Goal: Transaction & Acquisition: Obtain resource

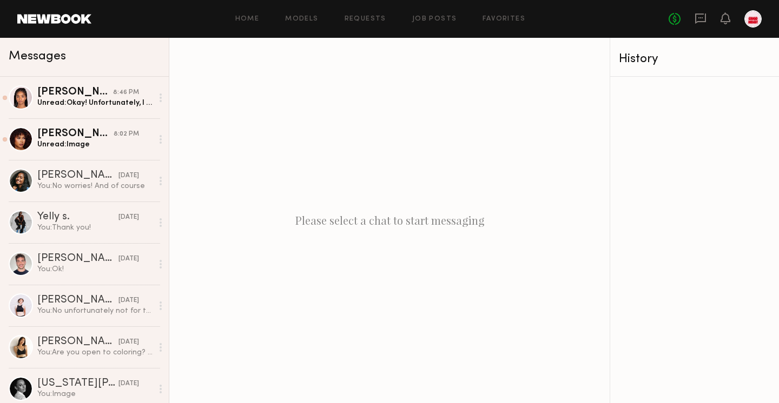
click at [253, 24] on div "Home Models Requests Job Posts Favorites Sign Out No fees up to $5,000" at bounding box center [426, 18] width 670 height 17
click at [255, 25] on div "Home Models Requests Job Posts Favorites Sign Out No fees up to $5,000" at bounding box center [426, 18] width 670 height 17
click at [253, 16] on link "Home" at bounding box center [247, 19] width 24 height 7
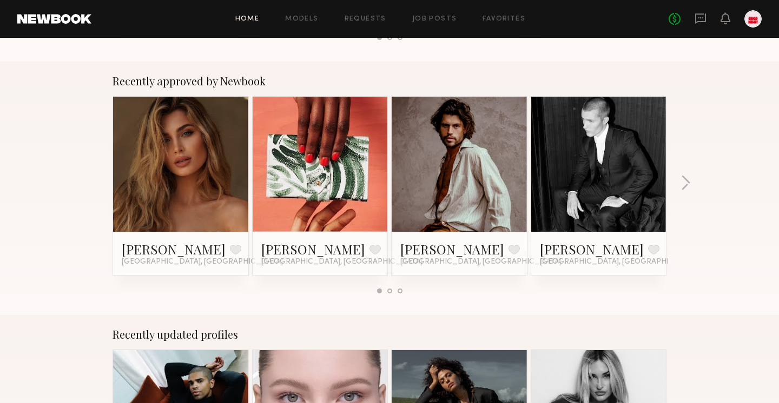
scroll to position [300, 0]
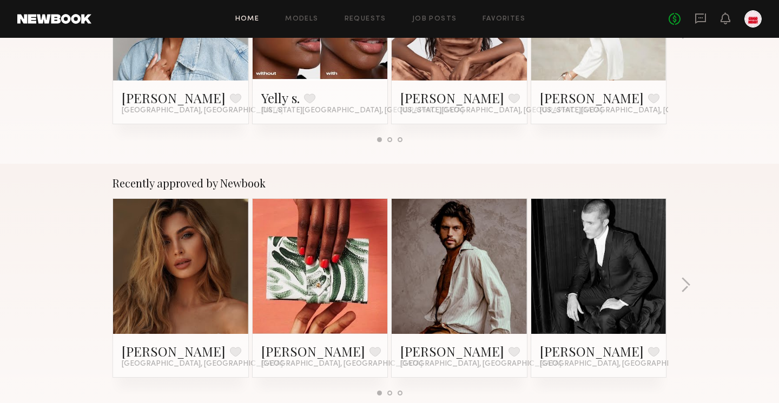
click at [304, 25] on div "Home Models Requests Job Posts Favorites Sign Out No fees up to $5,000" at bounding box center [426, 18] width 670 height 17
click at [301, 16] on link "Models" at bounding box center [301, 19] width 33 height 7
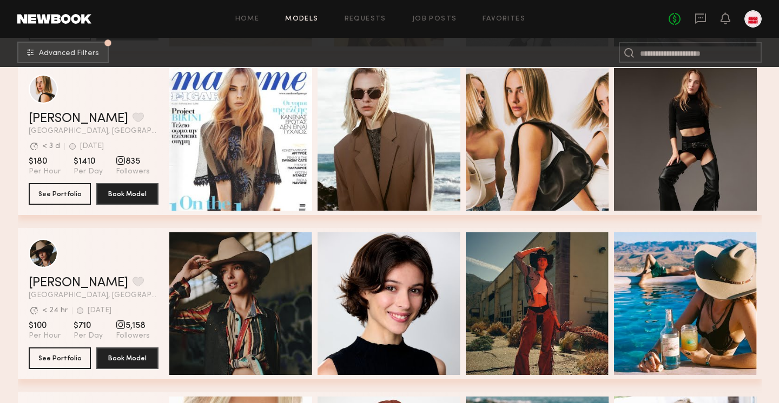
scroll to position [344, 0]
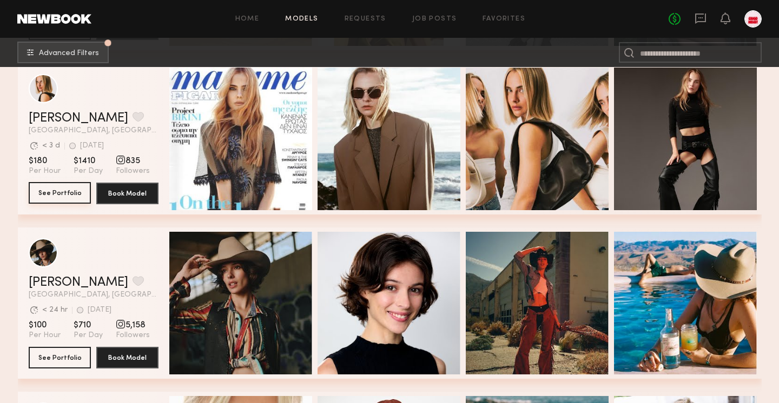
click at [63, 197] on button "See Portfolio" at bounding box center [60, 193] width 62 height 22
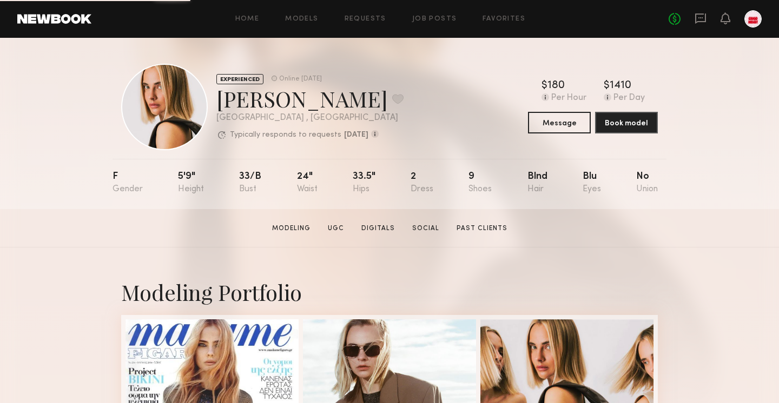
scroll to position [228, 0]
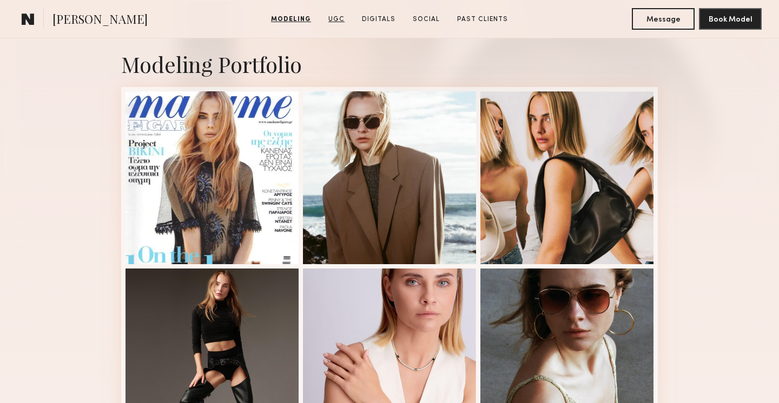
click at [341, 18] on link "UGC" at bounding box center [336, 20] width 25 height 10
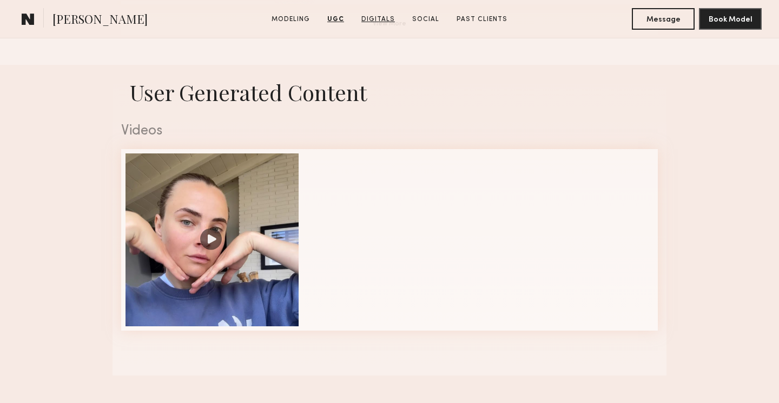
click at [367, 15] on link "Digitals" at bounding box center [378, 20] width 42 height 10
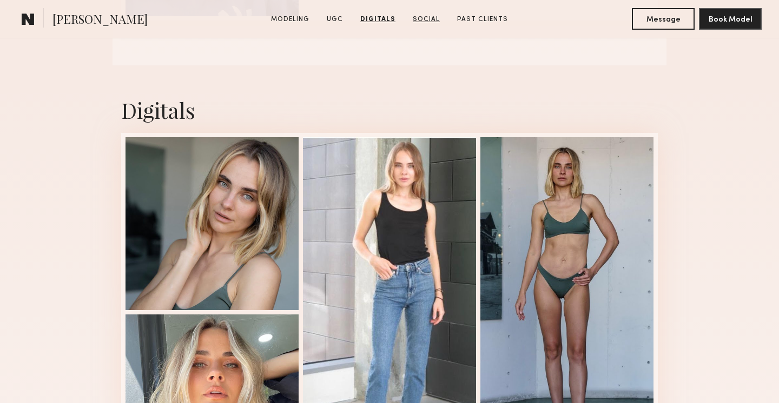
click at [420, 17] on link "Social" at bounding box center [426, 20] width 36 height 10
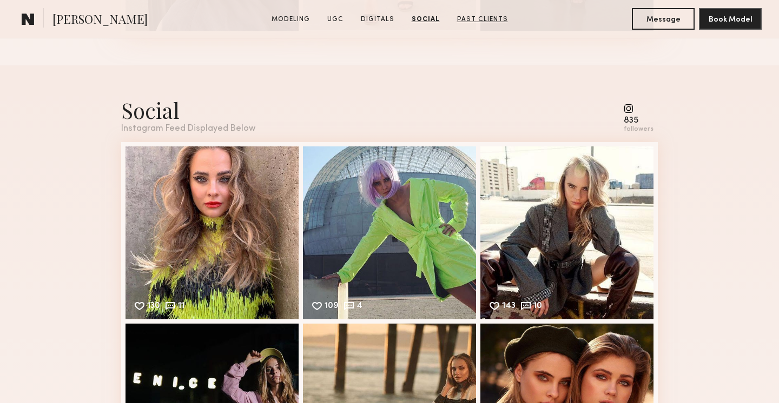
click at [469, 22] on link "Past Clients" at bounding box center [482, 20] width 59 height 10
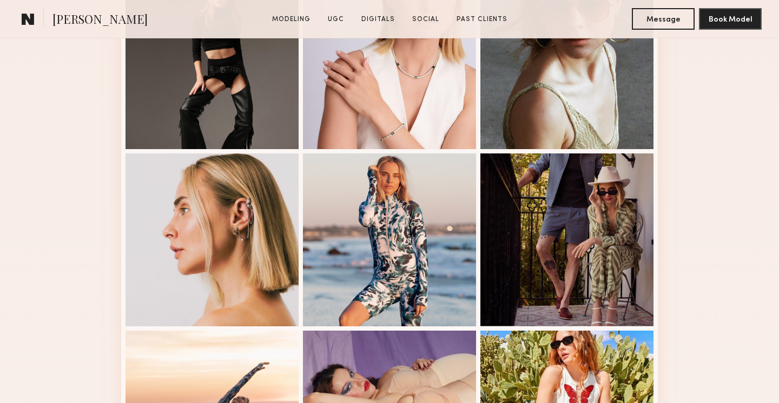
scroll to position [0, 0]
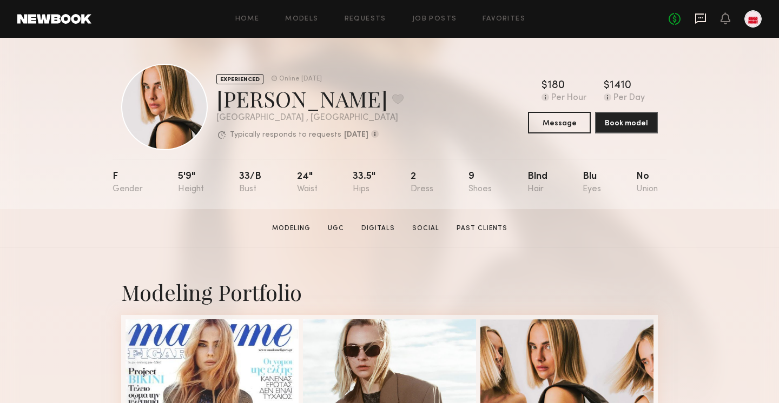
click at [706, 21] on icon at bounding box center [700, 18] width 12 height 12
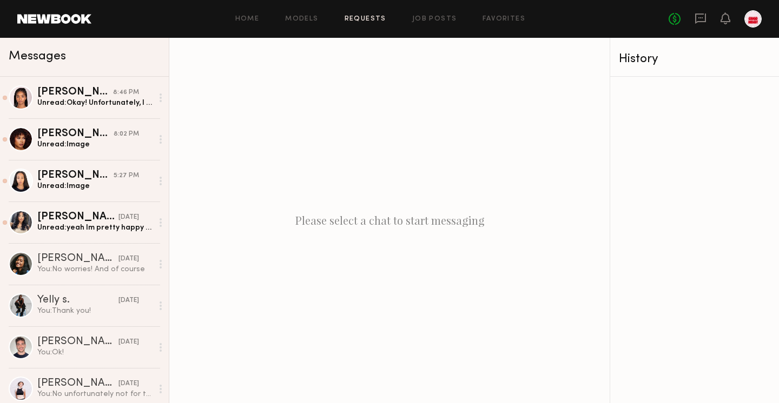
click at [362, 21] on link "Requests" at bounding box center [366, 19] width 42 height 7
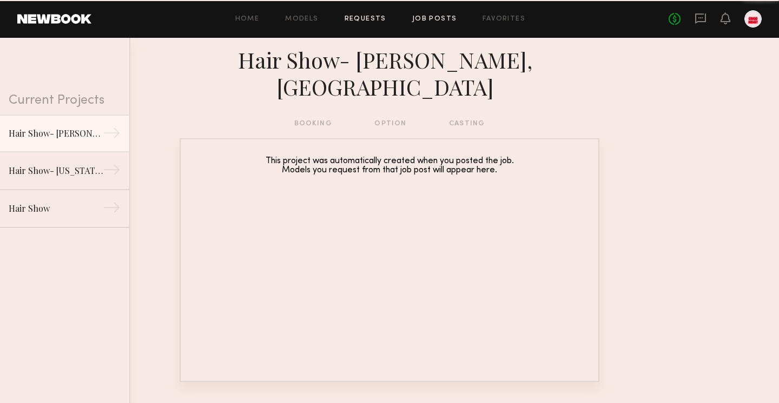
click at [426, 21] on link "Job Posts" at bounding box center [434, 19] width 45 height 7
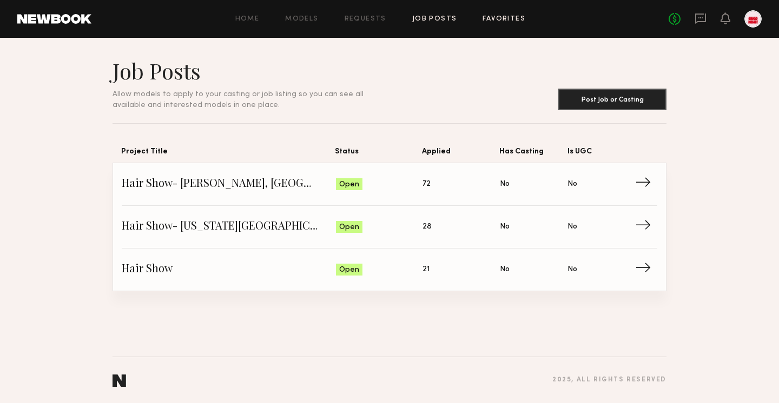
click at [512, 19] on link "Favorites" at bounding box center [503, 19] width 43 height 7
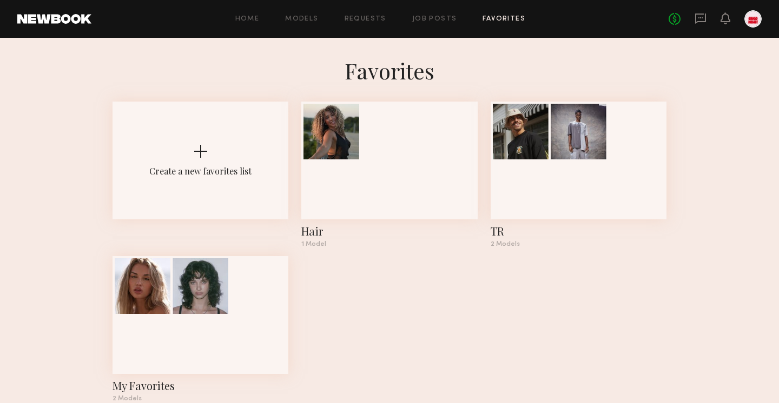
click at [241, 25] on div "Home Models Requests Job Posts Favorites Sign Out No fees up to $5,000" at bounding box center [426, 18] width 670 height 17
click at [241, 17] on link "Home" at bounding box center [247, 19] width 24 height 7
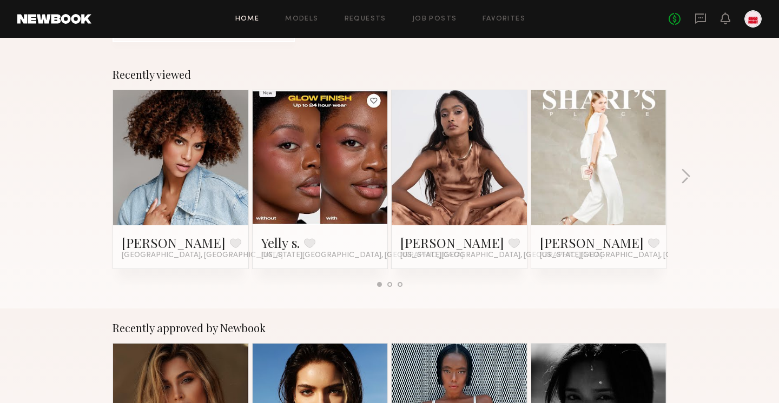
scroll to position [155, 0]
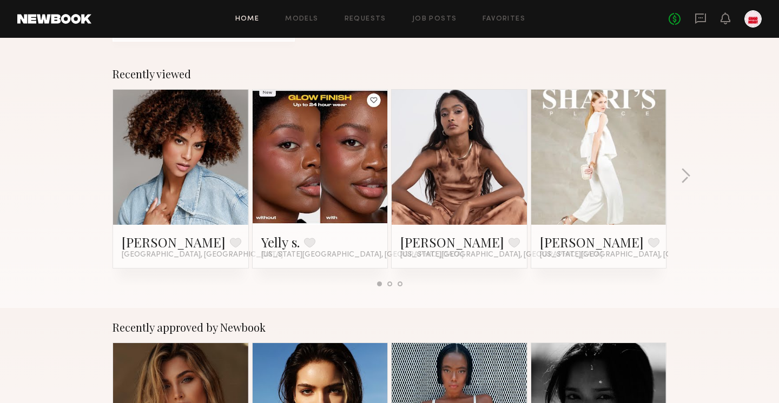
click at [596, 163] on link at bounding box center [599, 157] width 66 height 135
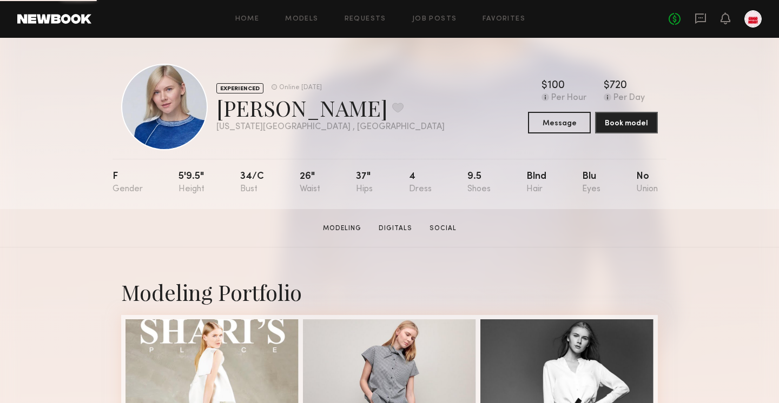
scroll to position [121, 0]
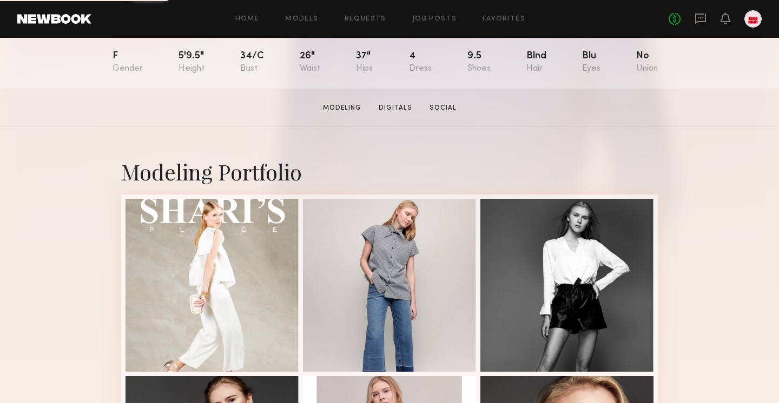
click at [253, 250] on div at bounding box center [211, 285] width 173 height 173
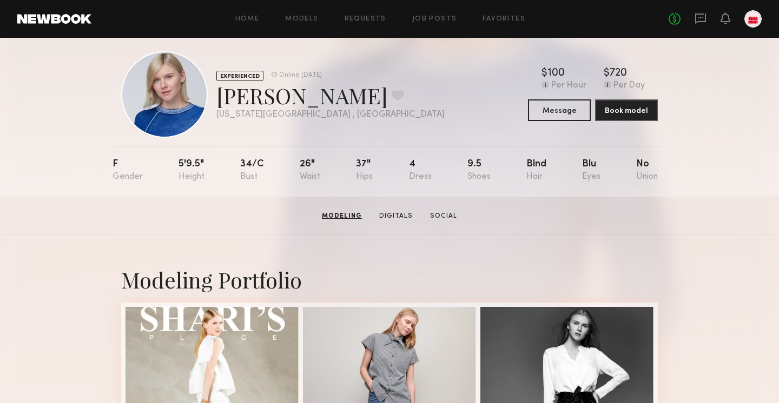
scroll to position [0, 0]
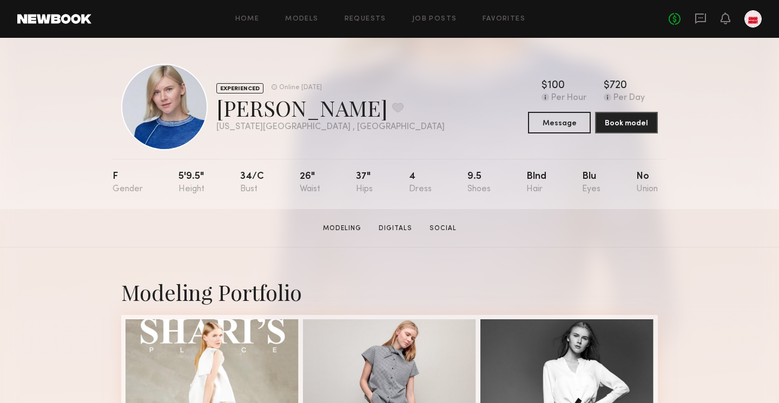
click at [253, 16] on link "Home" at bounding box center [247, 19] width 24 height 7
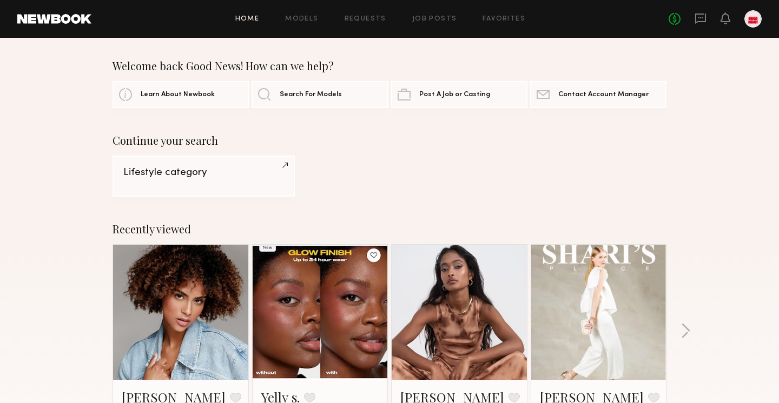
click at [246, 19] on link "Home" at bounding box center [247, 19] width 24 height 7
click at [366, 151] on section "Continue your search Lifestyle category" at bounding box center [389, 165] width 554 height 63
click at [309, 14] on div "Home Models Requests Job Posts Favorites Sign Out No fees up to $5,000" at bounding box center [426, 18] width 670 height 17
click at [309, 22] on div "Home Models Requests Job Posts Favorites Sign Out No fees up to $5,000" at bounding box center [426, 18] width 670 height 17
click at [339, 182] on div "Lifestyle category" at bounding box center [389, 176] width 554 height 41
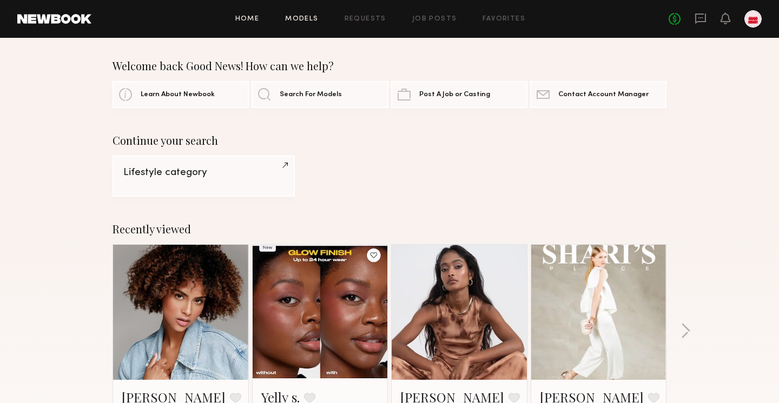
click at [309, 20] on link "Models" at bounding box center [301, 19] width 33 height 7
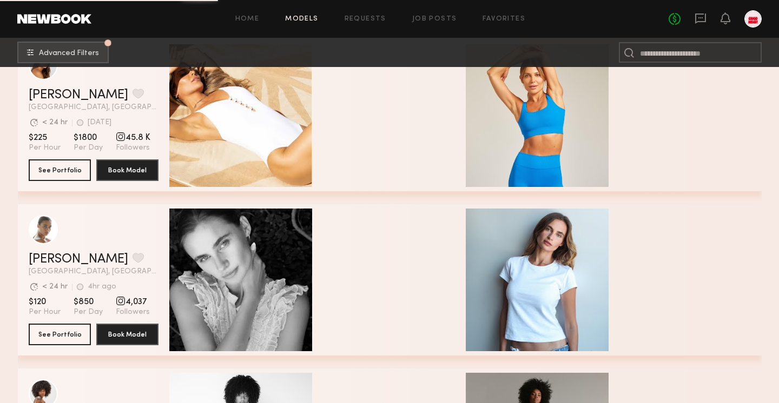
scroll to position [1310, 0]
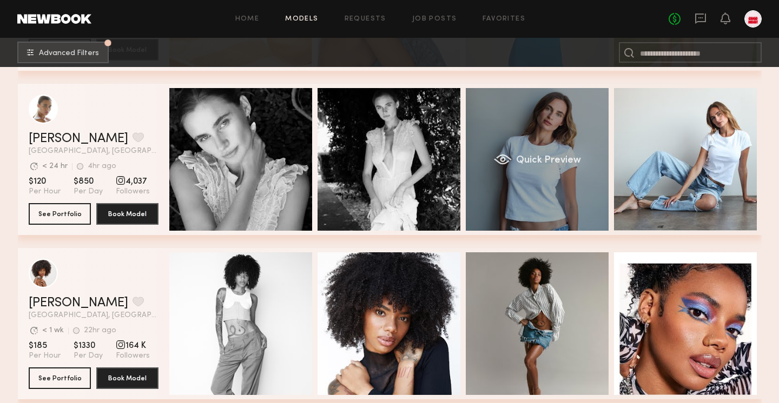
click at [542, 203] on div "Quick Preview" at bounding box center [537, 159] width 143 height 143
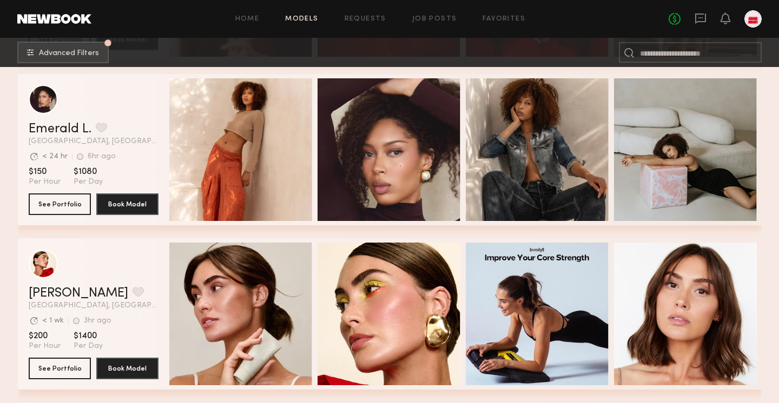
scroll to position [4442, 0]
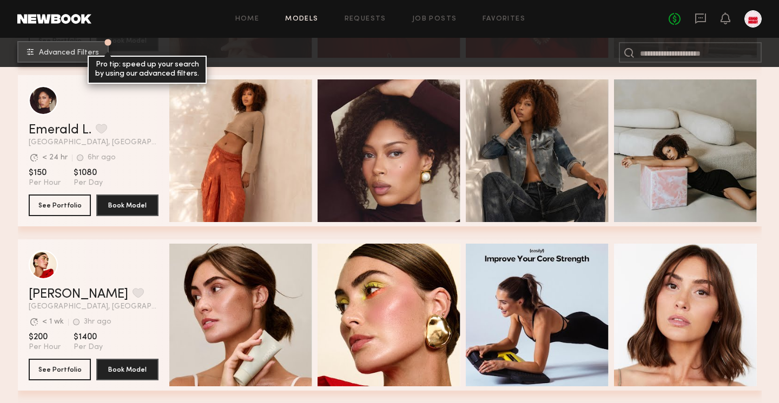
click at [82, 55] on span "Advanced Filters" at bounding box center [69, 53] width 60 height 8
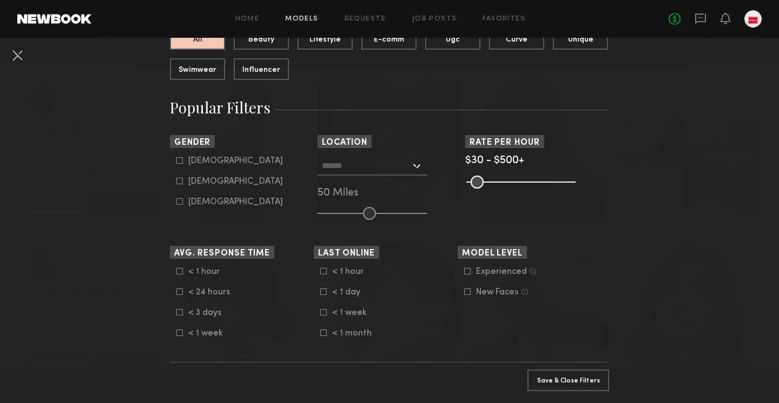
scroll to position [133, 0]
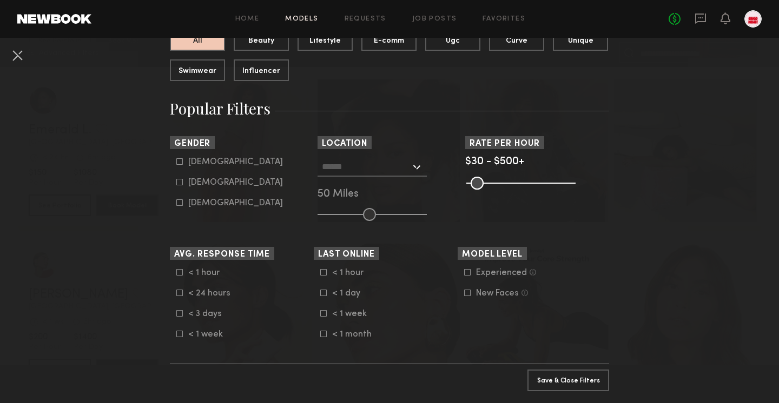
click at [203, 165] on div "Male" at bounding box center [235, 162] width 95 height 6
type input "*"
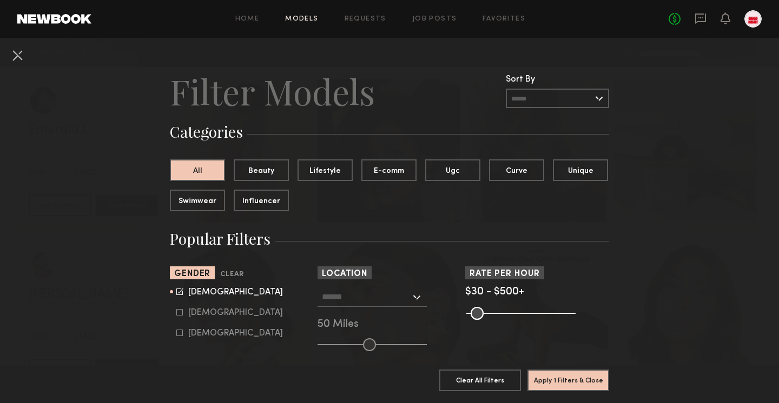
scroll to position [0, 0]
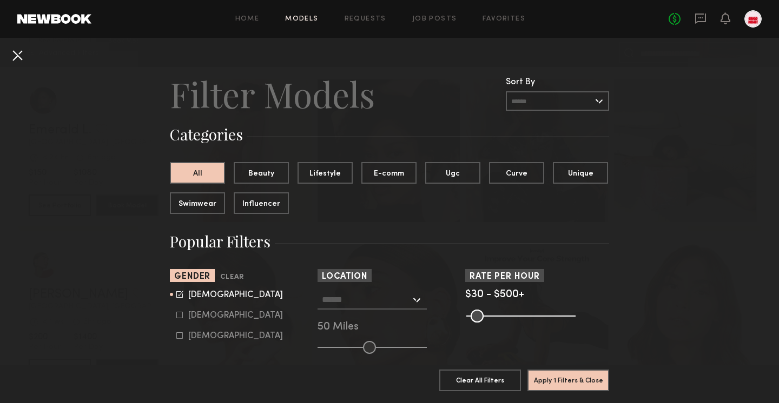
click at [18, 59] on button at bounding box center [17, 55] width 17 height 17
